Goal: Go to known website: Access a specific website the user already knows

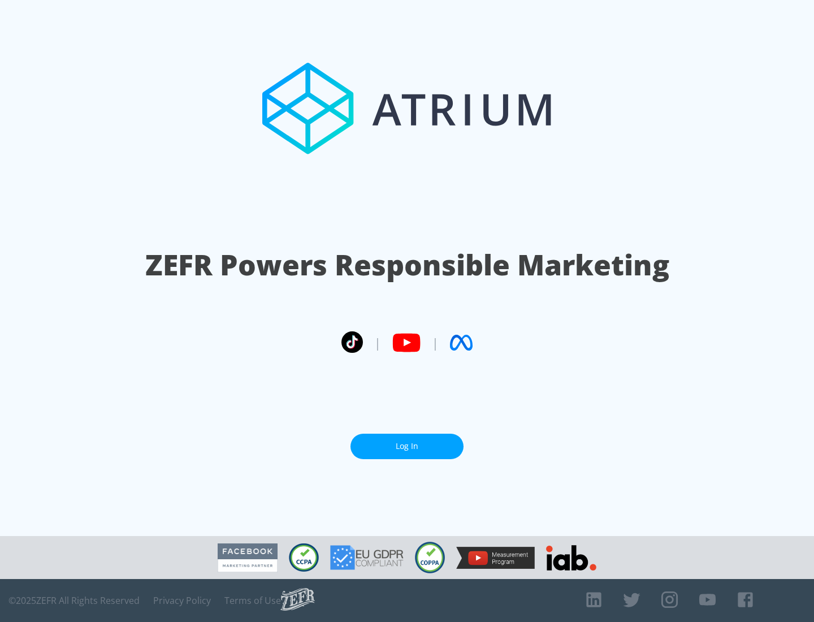
click at [407, 446] on link "Log In" at bounding box center [407, 446] width 113 height 25
